Goal: Transaction & Acquisition: Purchase product/service

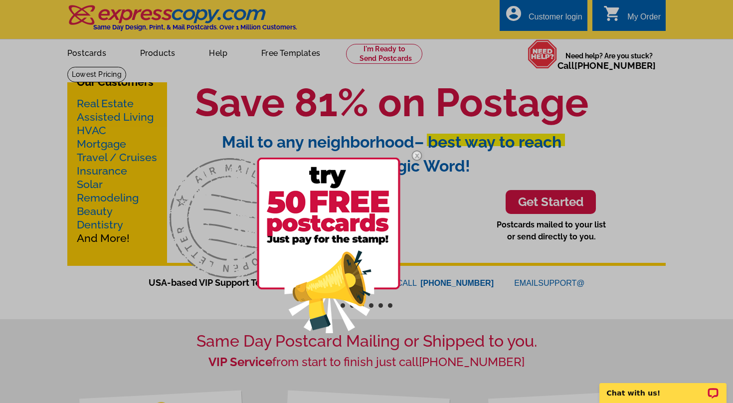
click at [416, 157] on img at bounding box center [416, 155] width 29 height 29
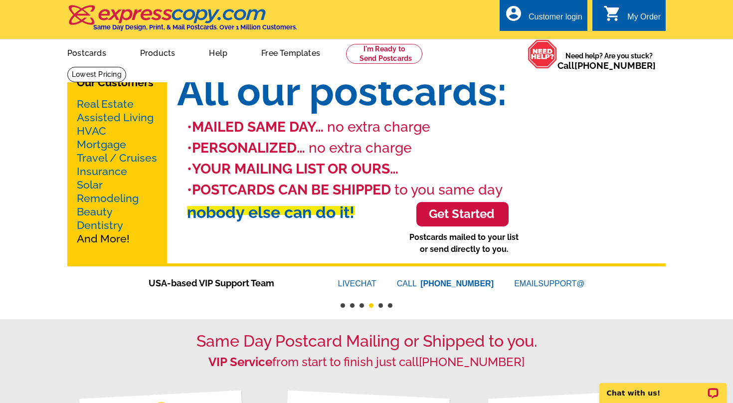
scroll to position [21, 0]
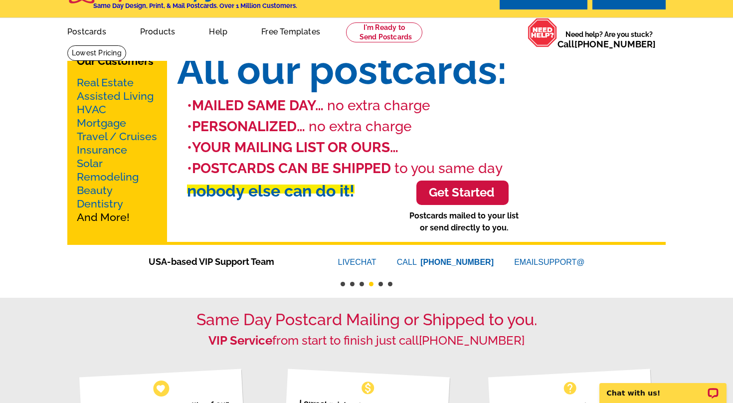
click at [115, 84] on link "Real Estate" at bounding box center [105, 82] width 57 height 12
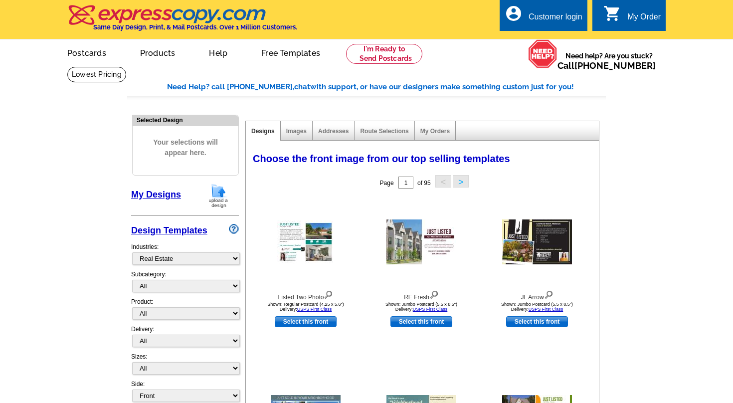
select select "785"
click at [158, 194] on link "My Designs" at bounding box center [156, 194] width 50 height 10
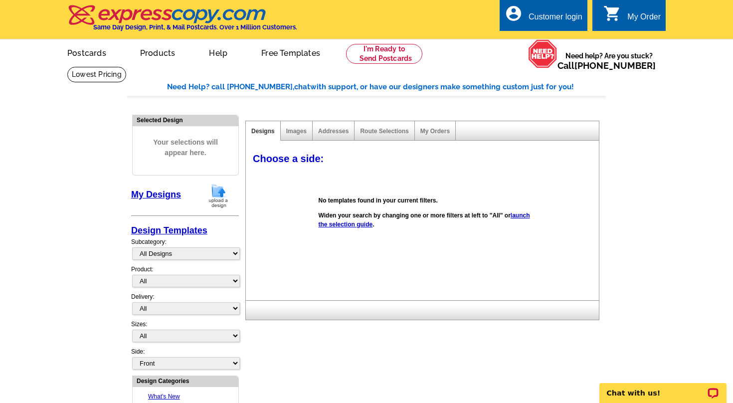
click at [367, 225] on link "launch the selection guide" at bounding box center [423, 220] width 211 height 16
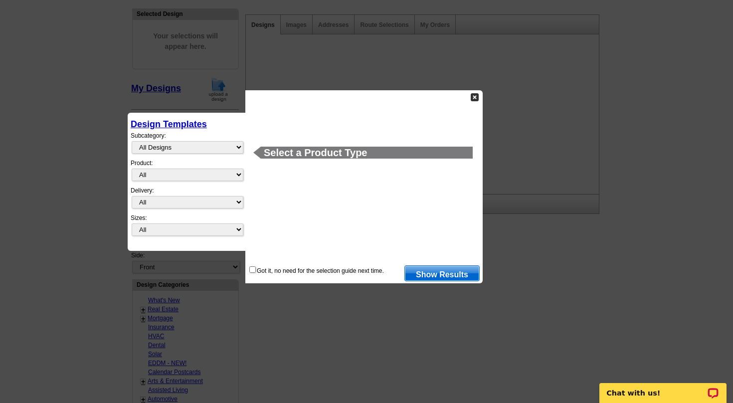
scroll to position [186, 0]
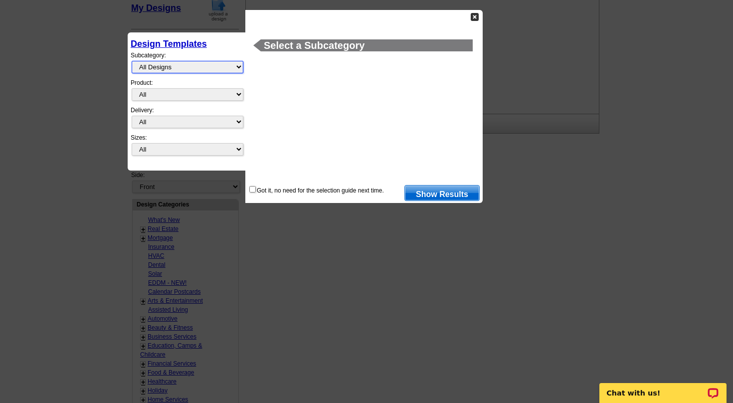
select select "finished"
click option "Finished Designs" at bounding box center [0, 0] width 0 height 0
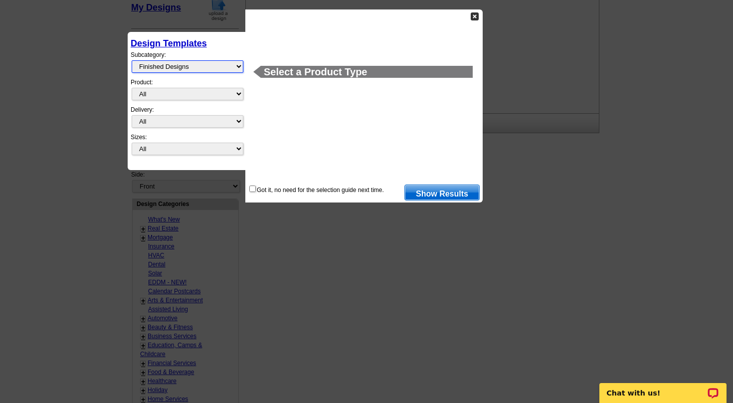
scroll to position [188, 0]
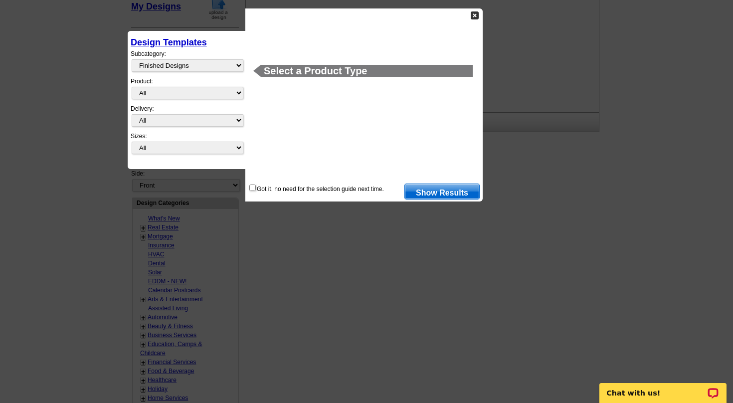
click at [476, 13] on img at bounding box center [475, 15] width 8 height 8
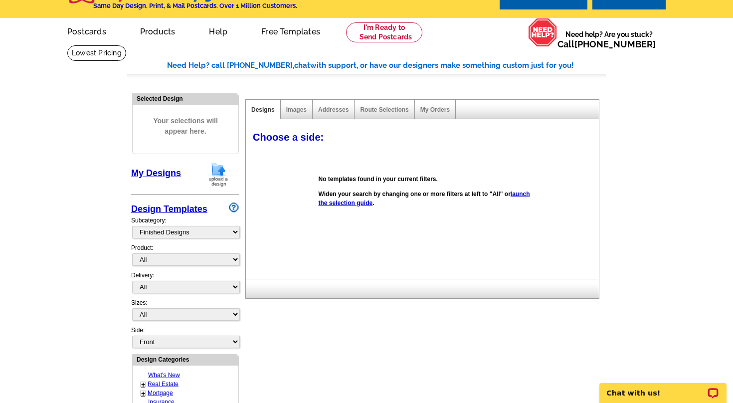
scroll to position [20, 0]
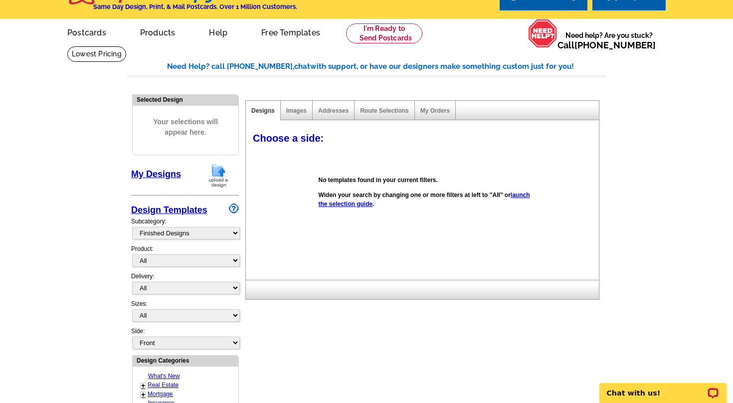
click at [220, 173] on img at bounding box center [218, 174] width 26 height 25
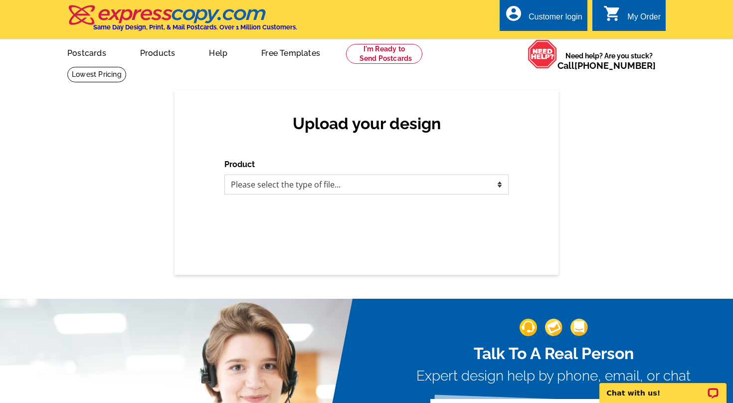
select select "1"
click option "Postcards" at bounding box center [0, 0] width 0 height 0
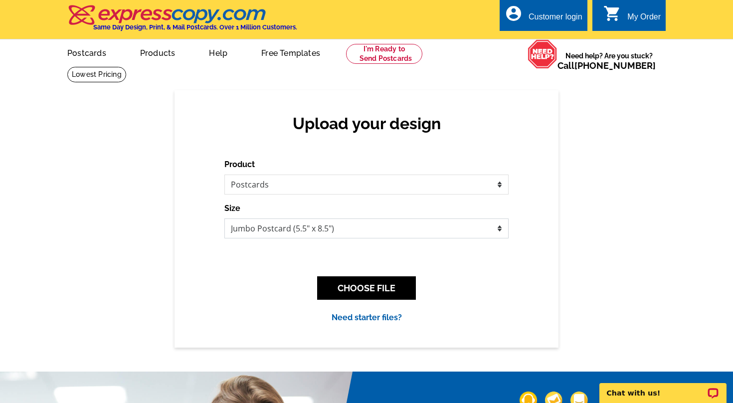
select select "3"
click option "Panoramic Postcard (5.75" x 11.25")" at bounding box center [0, 0] width 0 height 0
click at [366, 288] on button "CHOOSE FILE" at bounding box center [366, 287] width 99 height 23
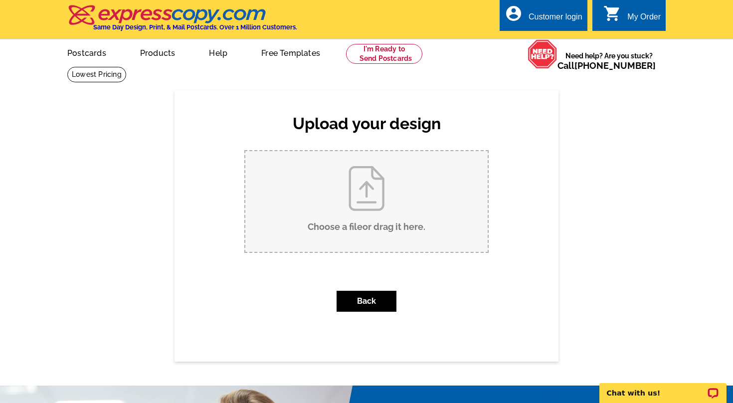
click at [361, 201] on input "Choose a file or drag it here ." at bounding box center [366, 201] width 242 height 101
type input "C:\fakepath\Postcard_Gayle_3077_ViaSerenaS_LagunaWoods_92637_JustListed.pdf"
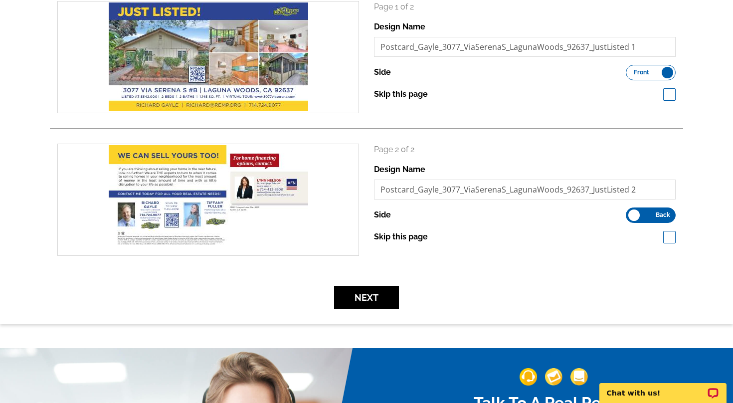
scroll to position [241, 0]
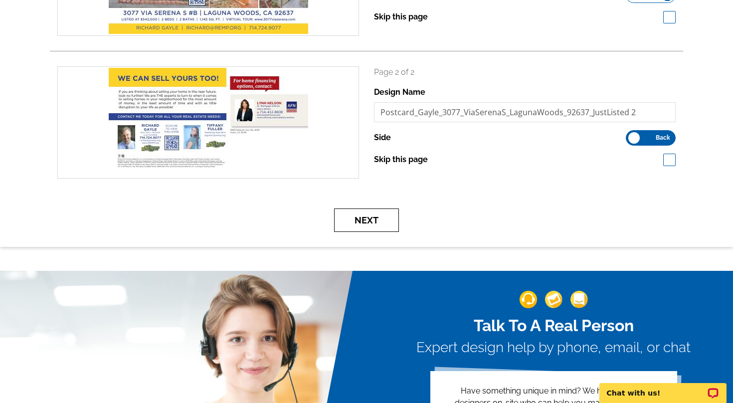
click at [376, 223] on button "Next" at bounding box center [366, 219] width 65 height 23
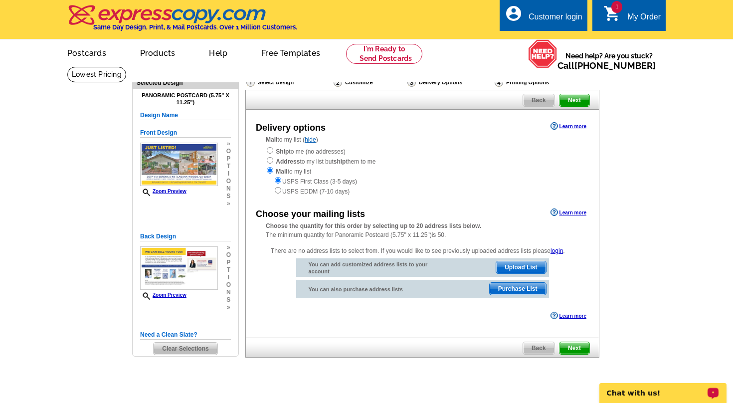
click at [661, 399] on div "Chat with us!" at bounding box center [662, 393] width 127 height 20
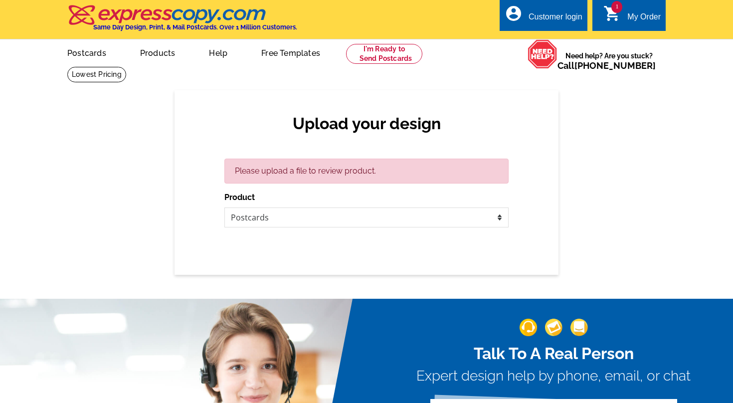
scroll to position [11, 0]
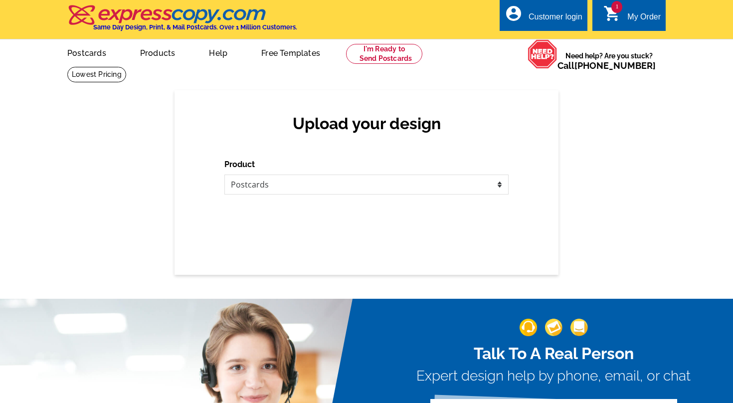
scroll to position [11, 0]
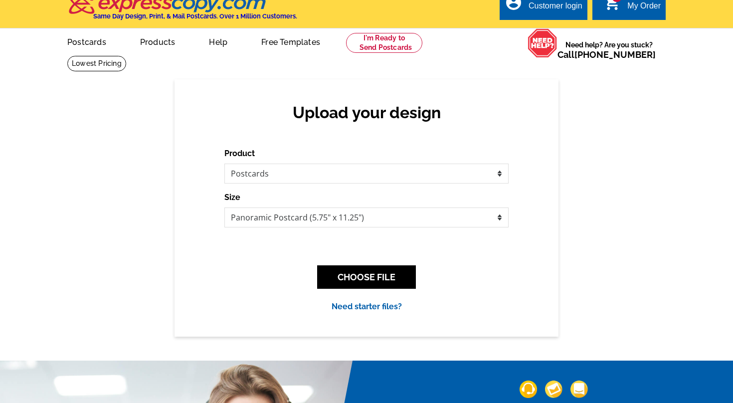
click at [683, 123] on div "Upload your design Product Please select the type of file... Postcards Business…" at bounding box center [366, 207] width 733 height 257
